Goal: Find specific page/section: Find specific page/section

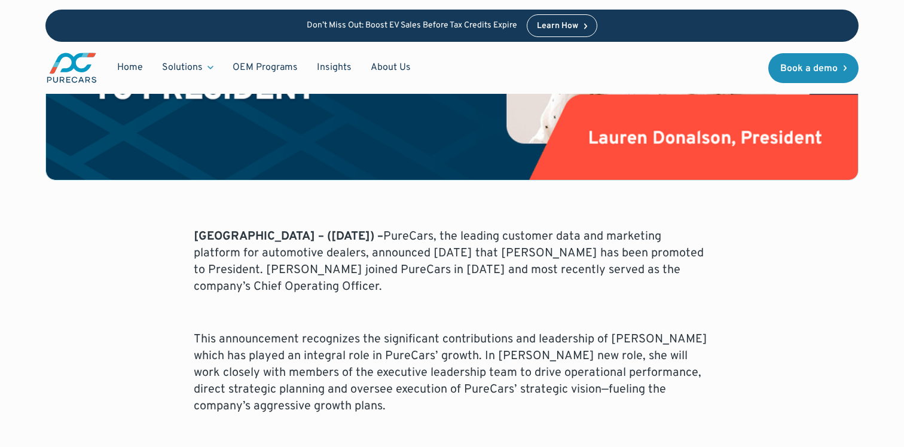
scroll to position [411, 0]
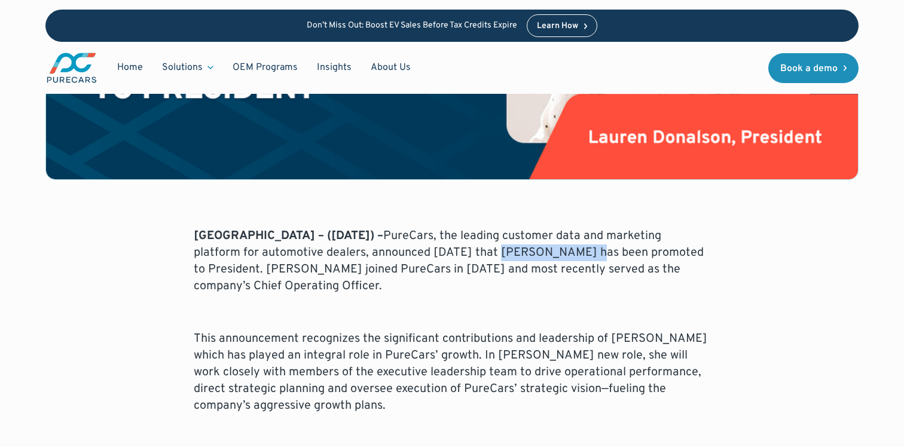
drag, startPoint x: 441, startPoint y: 249, endPoint x: 528, endPoint y: 247, distance: 87.9
click at [528, 247] on p "ATLANTA – (February 21, 2024) – PureCars, the leading customer data and marketi…" at bounding box center [452, 261] width 516 height 67
copy p "[PERSON_NAME]"
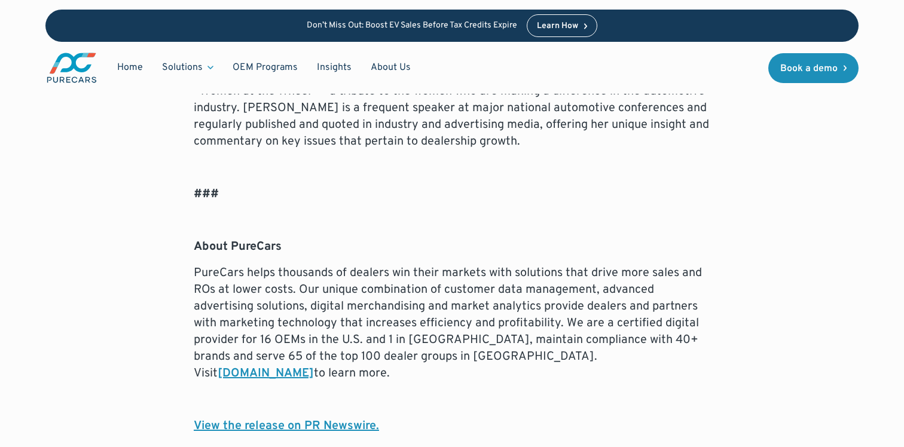
scroll to position [1154, 0]
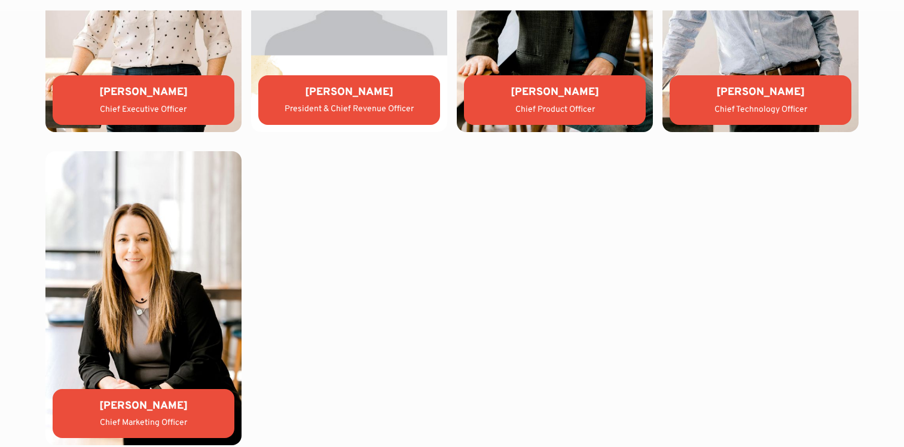
scroll to position [2815, 0]
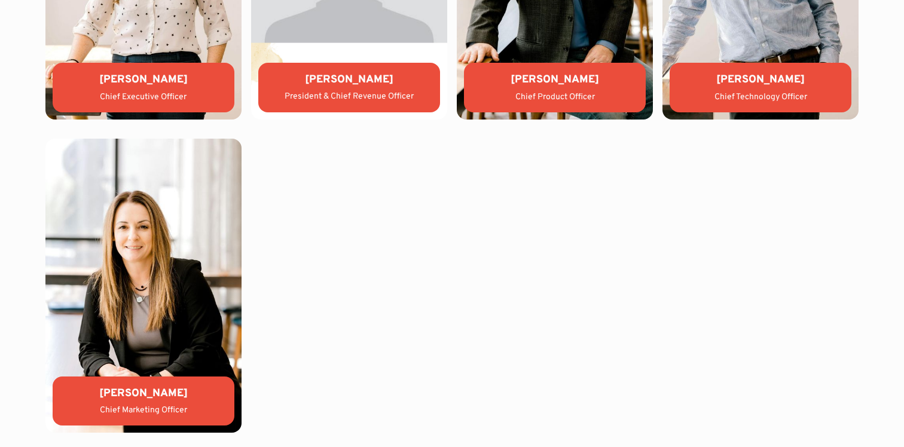
click at [331, 82] on div "[PERSON_NAME]" at bounding box center [349, 79] width 163 height 15
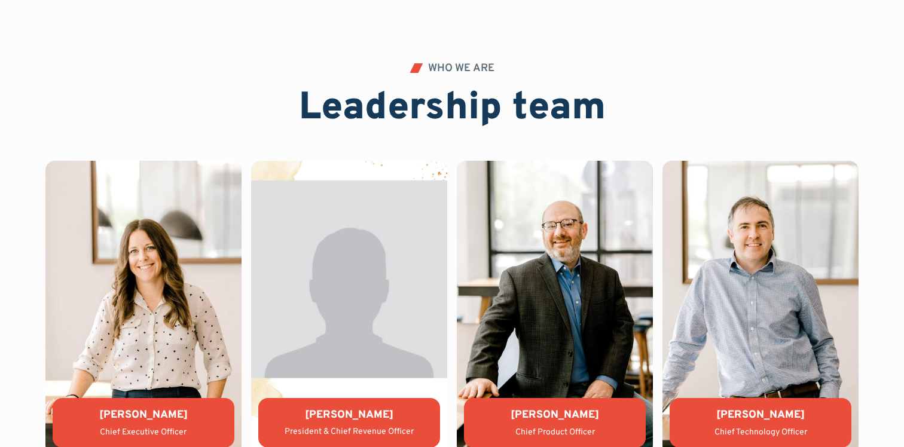
scroll to position [2329, 0]
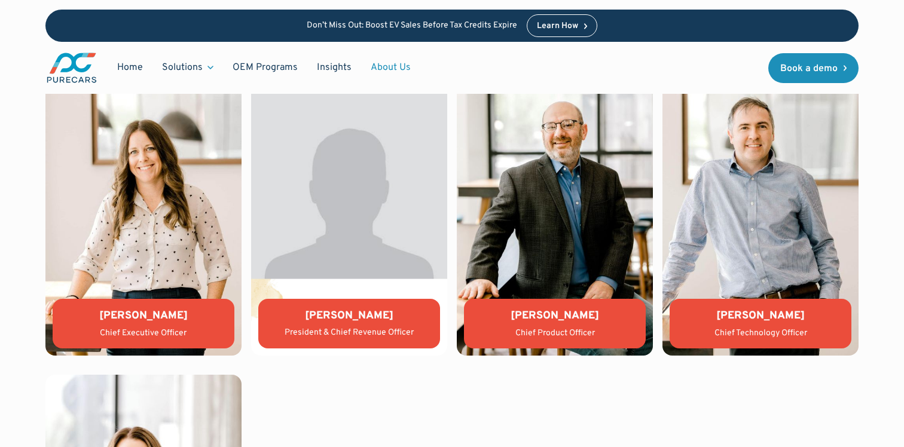
scroll to position [2577, 0]
